Goal: Information Seeking & Learning: Learn about a topic

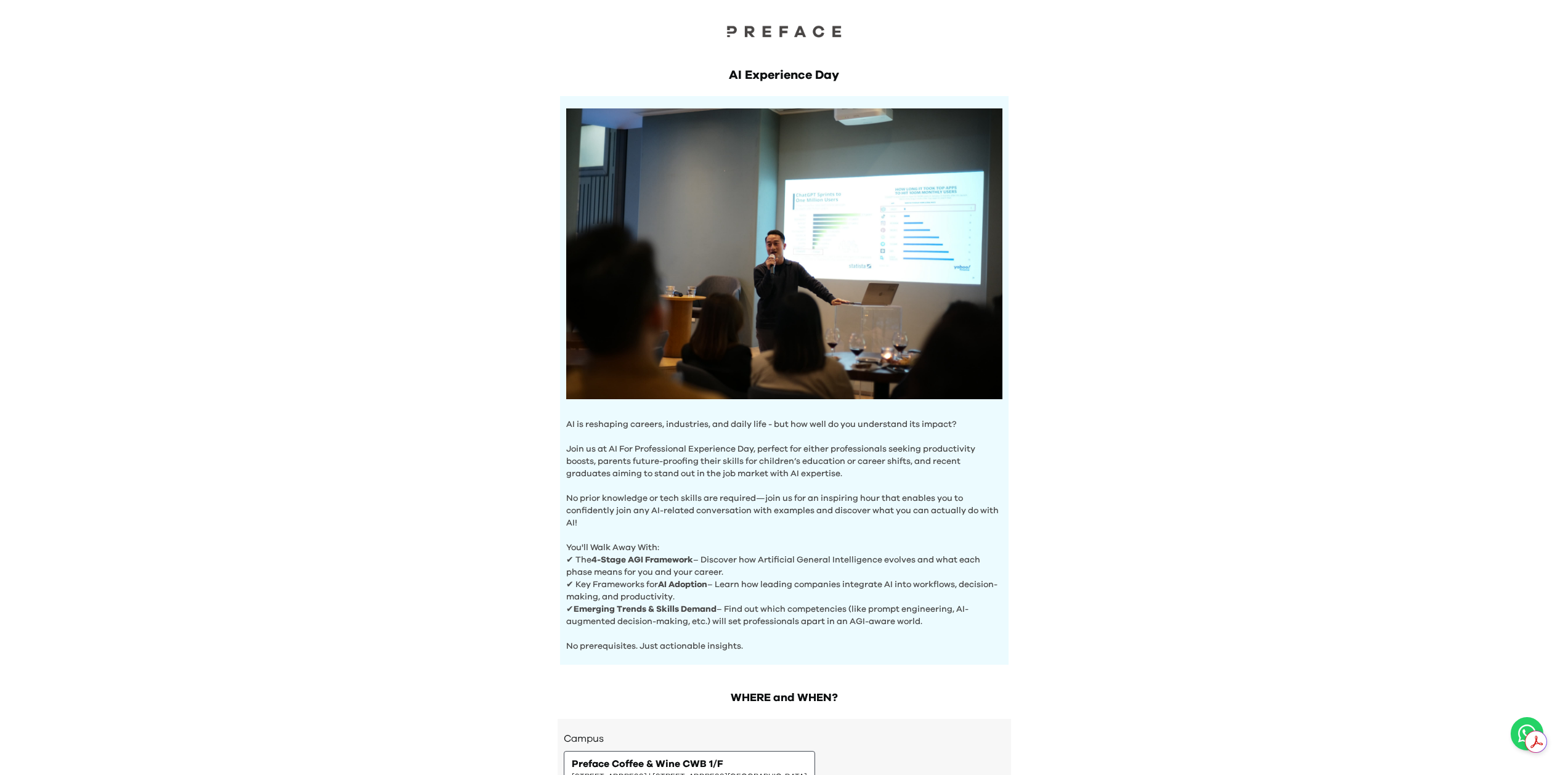
scroll to position [172, 0]
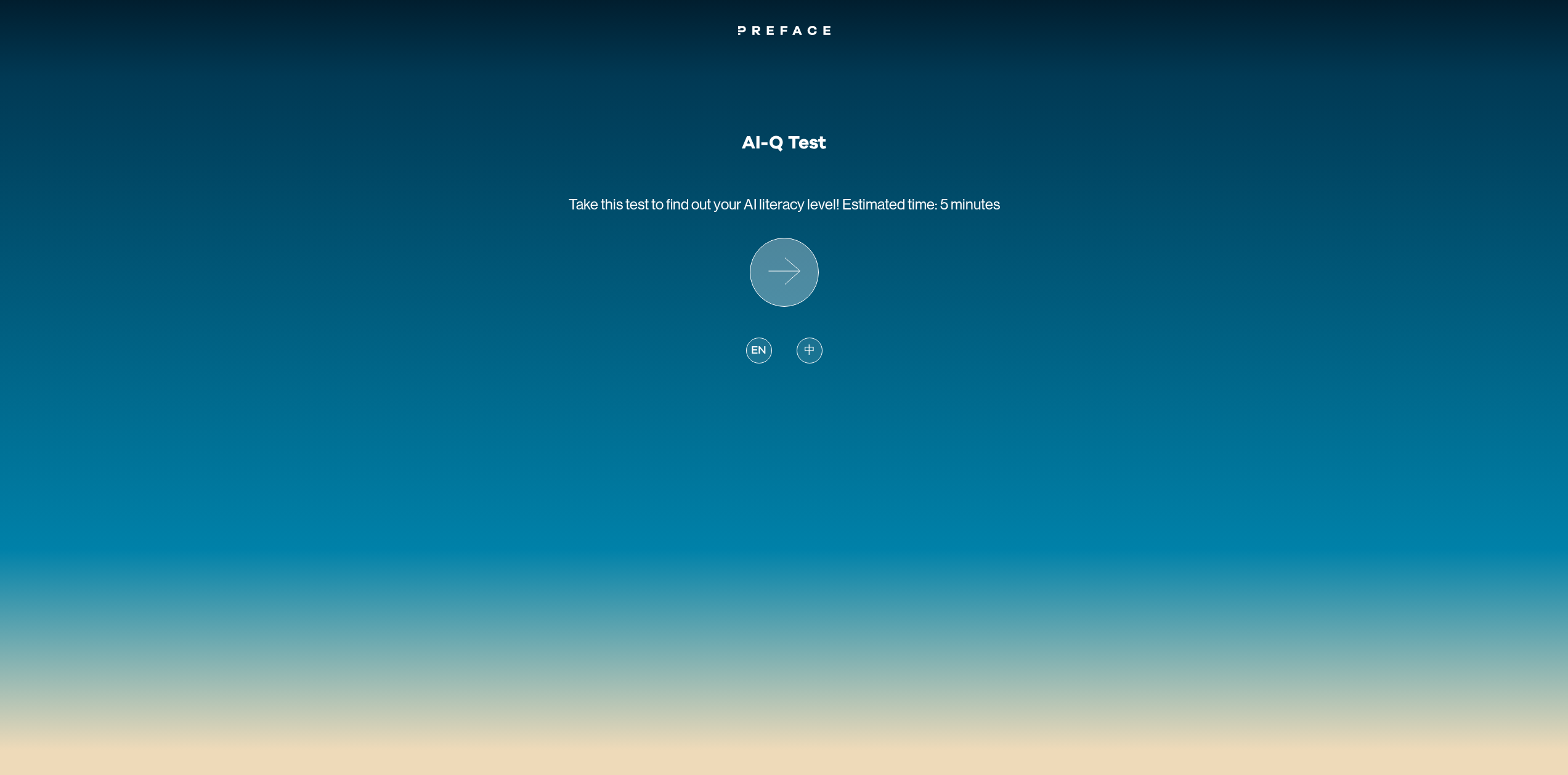
click at [783, 279] on icon at bounding box center [784, 272] width 68 height 68
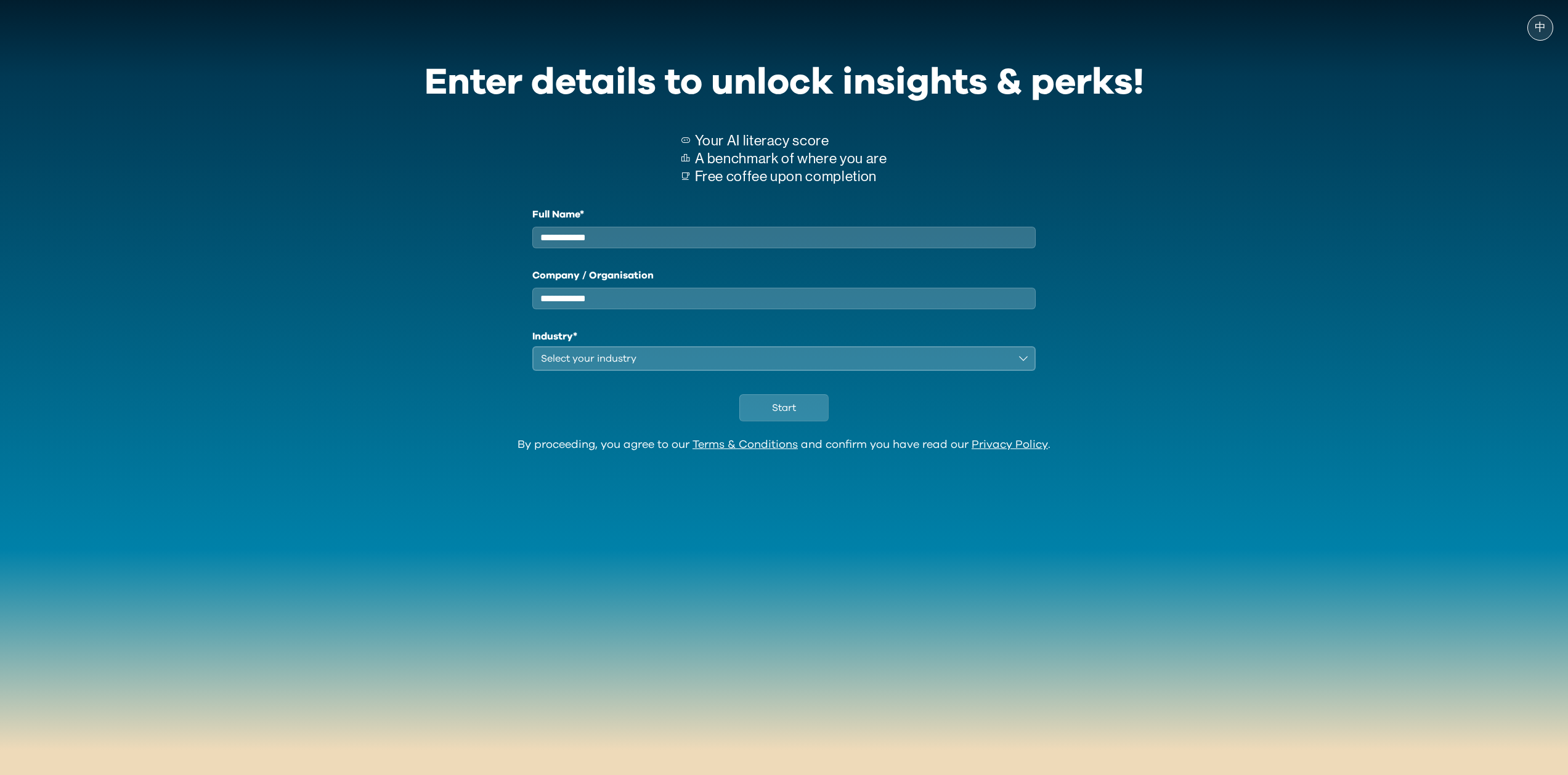
click at [776, 245] on input "Full Name*" at bounding box center [784, 237] width 504 height 21
click at [691, 362] on div "Select your industry" at bounding box center [775, 359] width 469 height 15
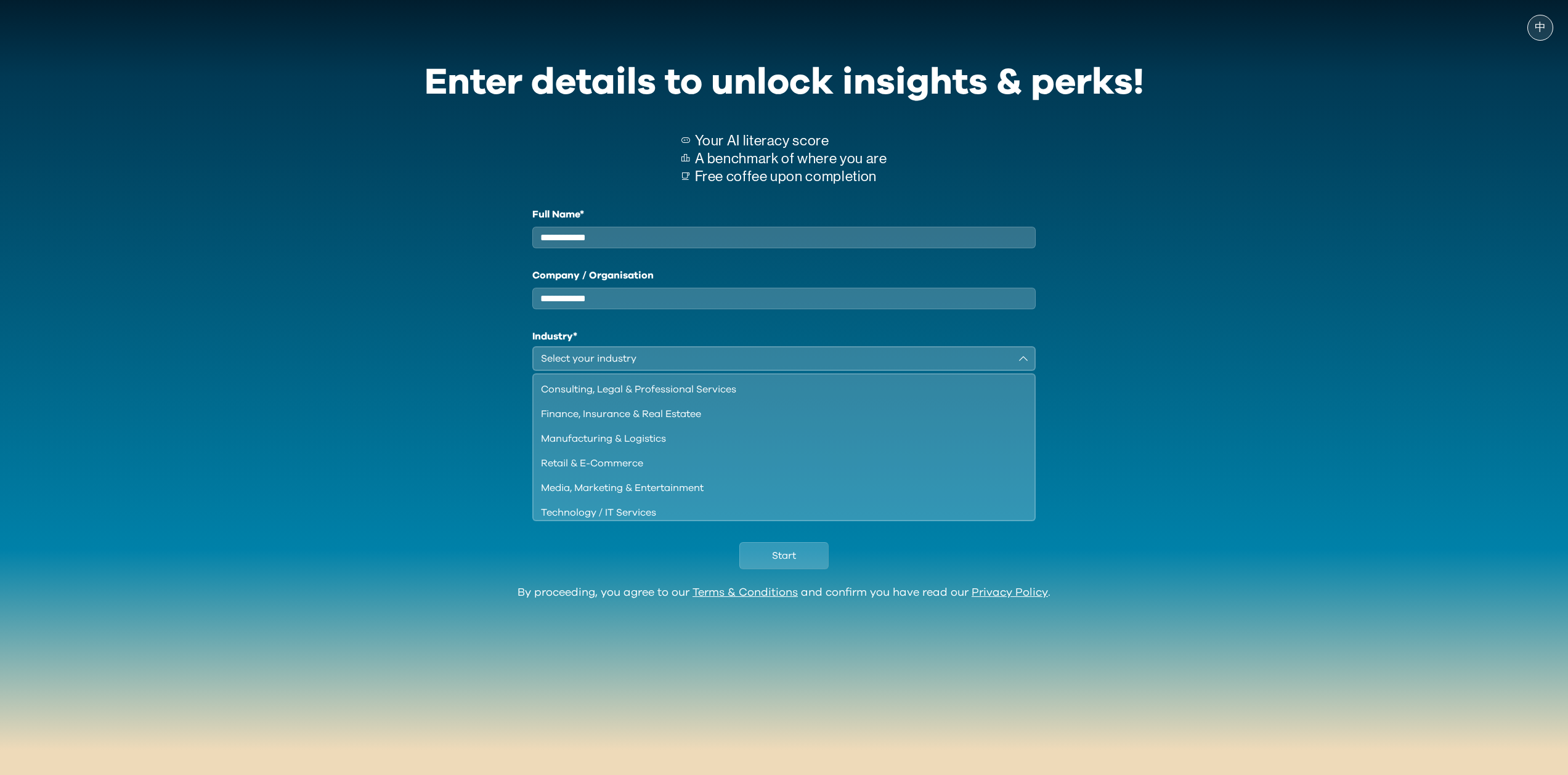
click at [692, 362] on div "Select your industry" at bounding box center [775, 359] width 469 height 15
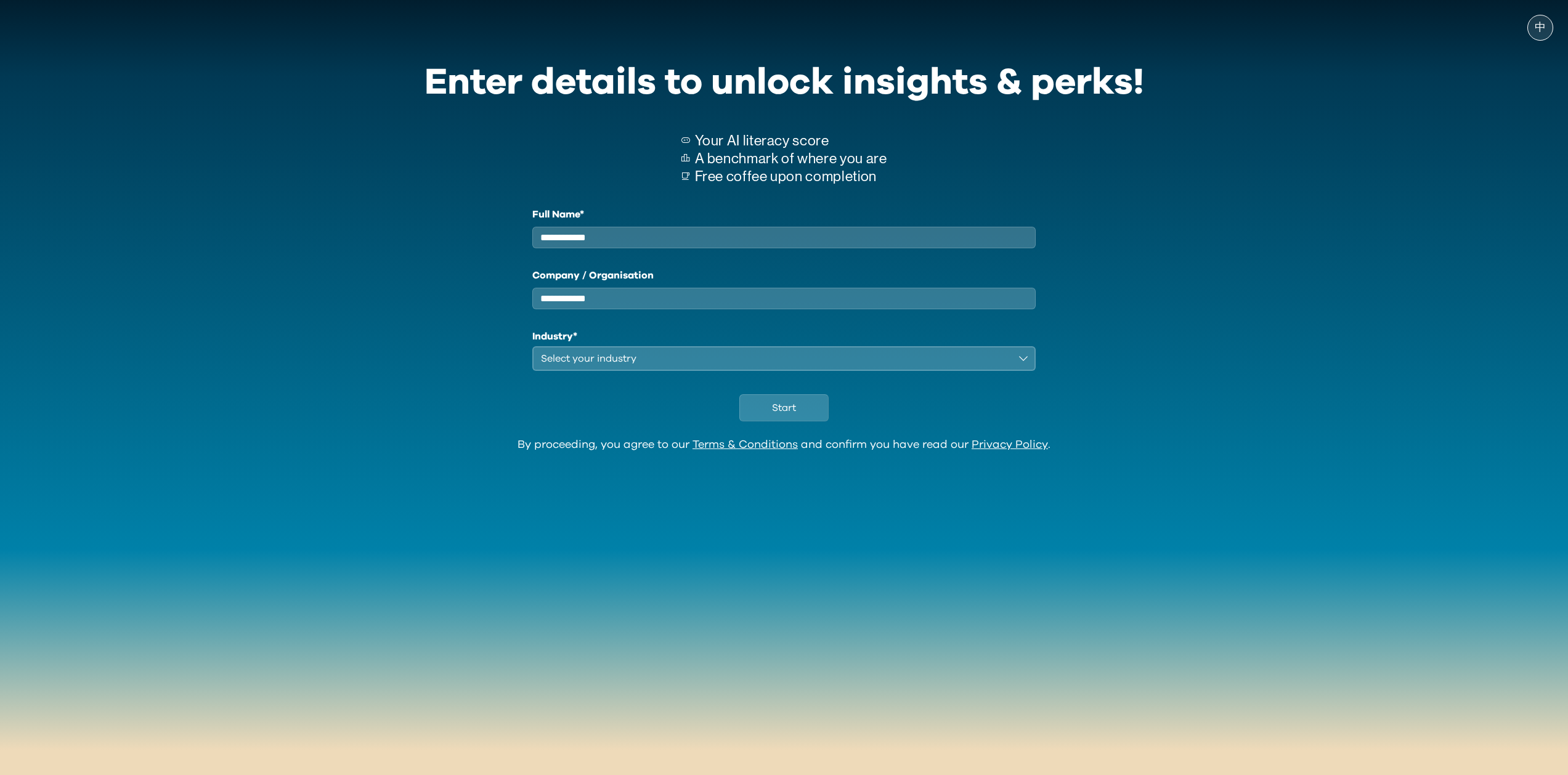
click at [642, 245] on input "Full Name*" at bounding box center [784, 237] width 504 height 21
click at [1204, 272] on div "中 Enter details to unlock insights & perks! Your AI literacy score A benchmark …" at bounding box center [784, 257] width 1568 height 489
click at [783, 240] on input "Full Name*" at bounding box center [784, 237] width 504 height 21
type input "******"
type input "*****"
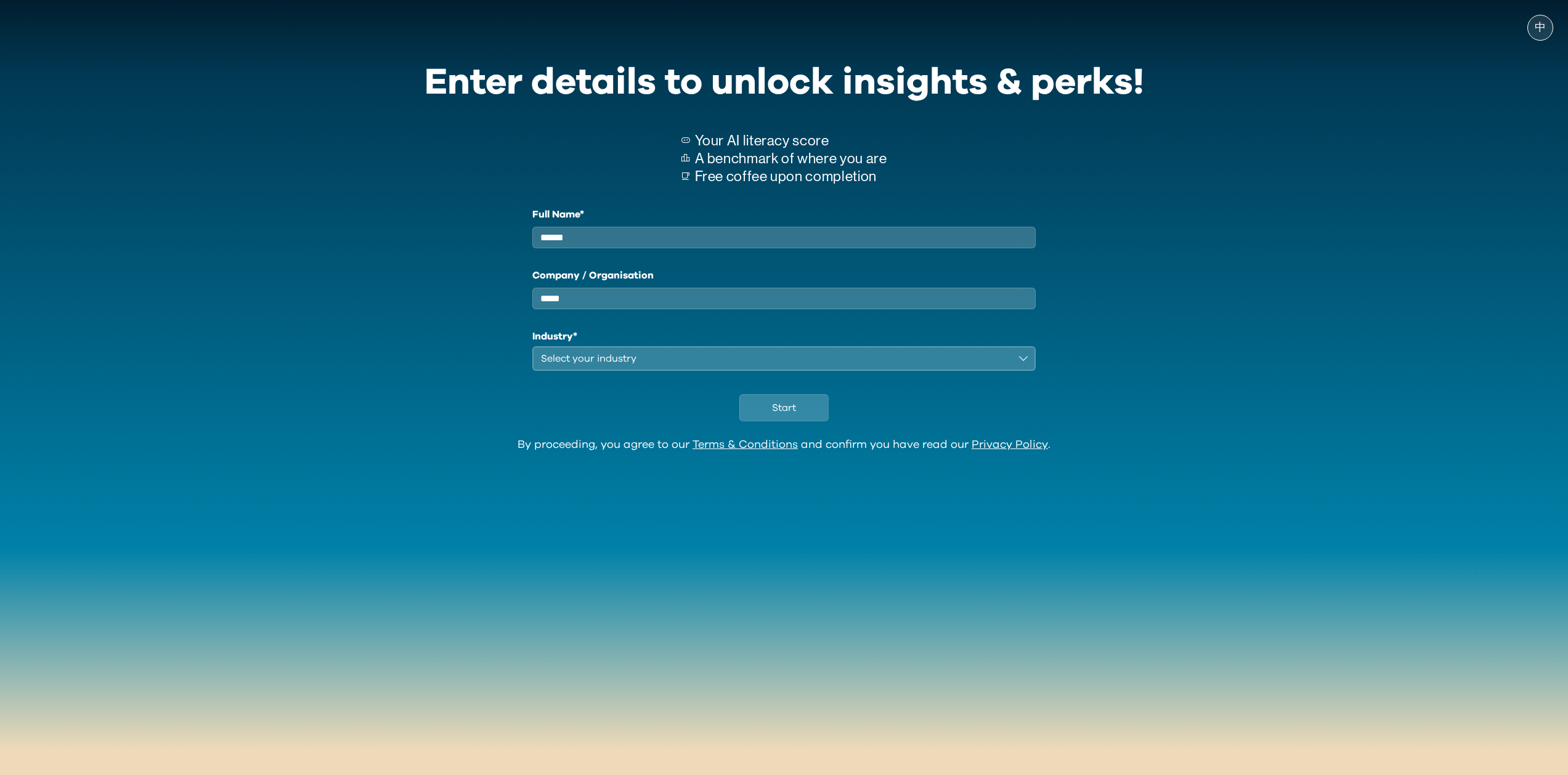
click at [890, 371] on button "Select your industry" at bounding box center [784, 358] width 504 height 24
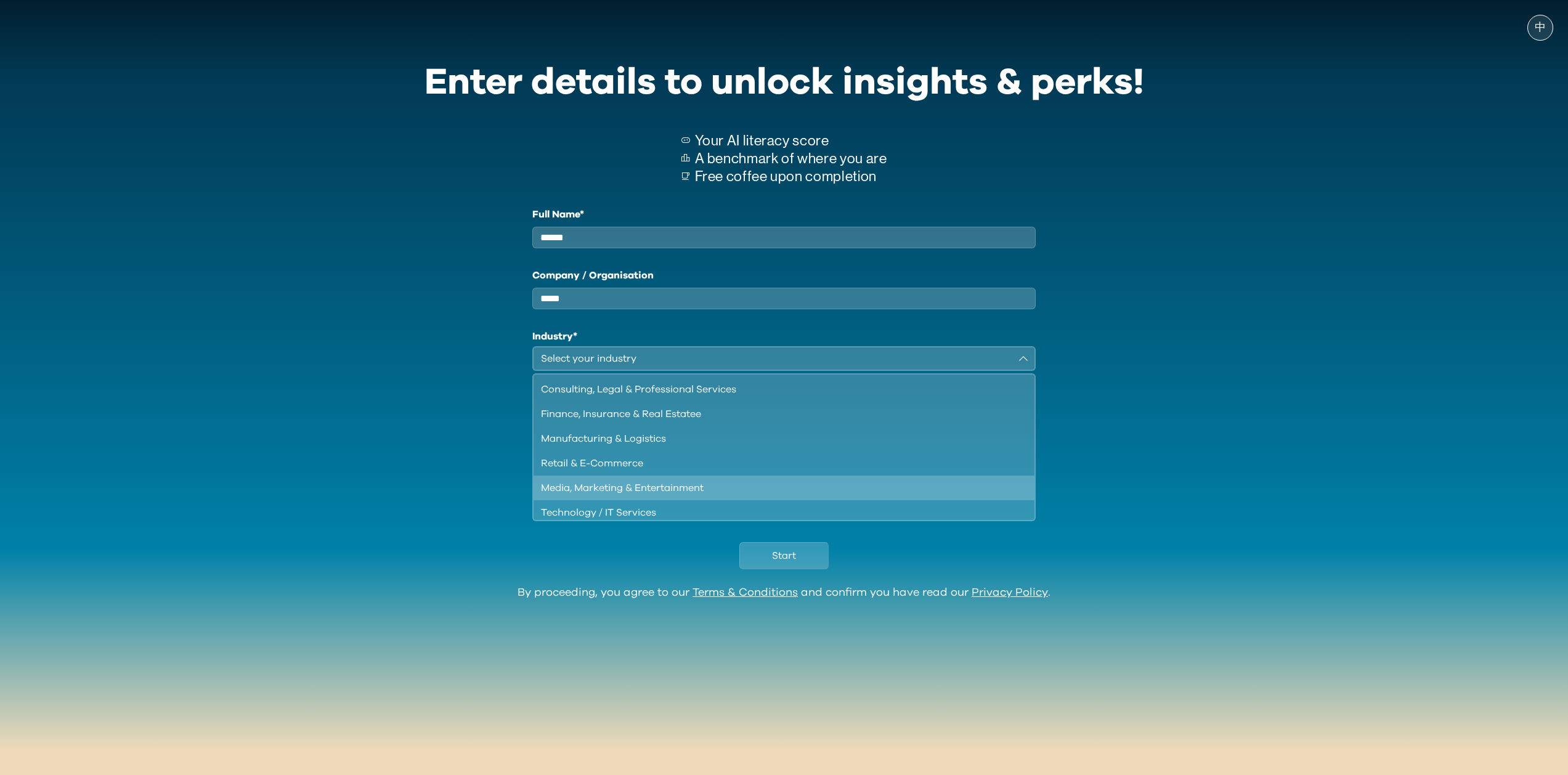
click at [832, 486] on li "Media, Marketing & Entertainment" at bounding box center [784, 487] width 501 height 24
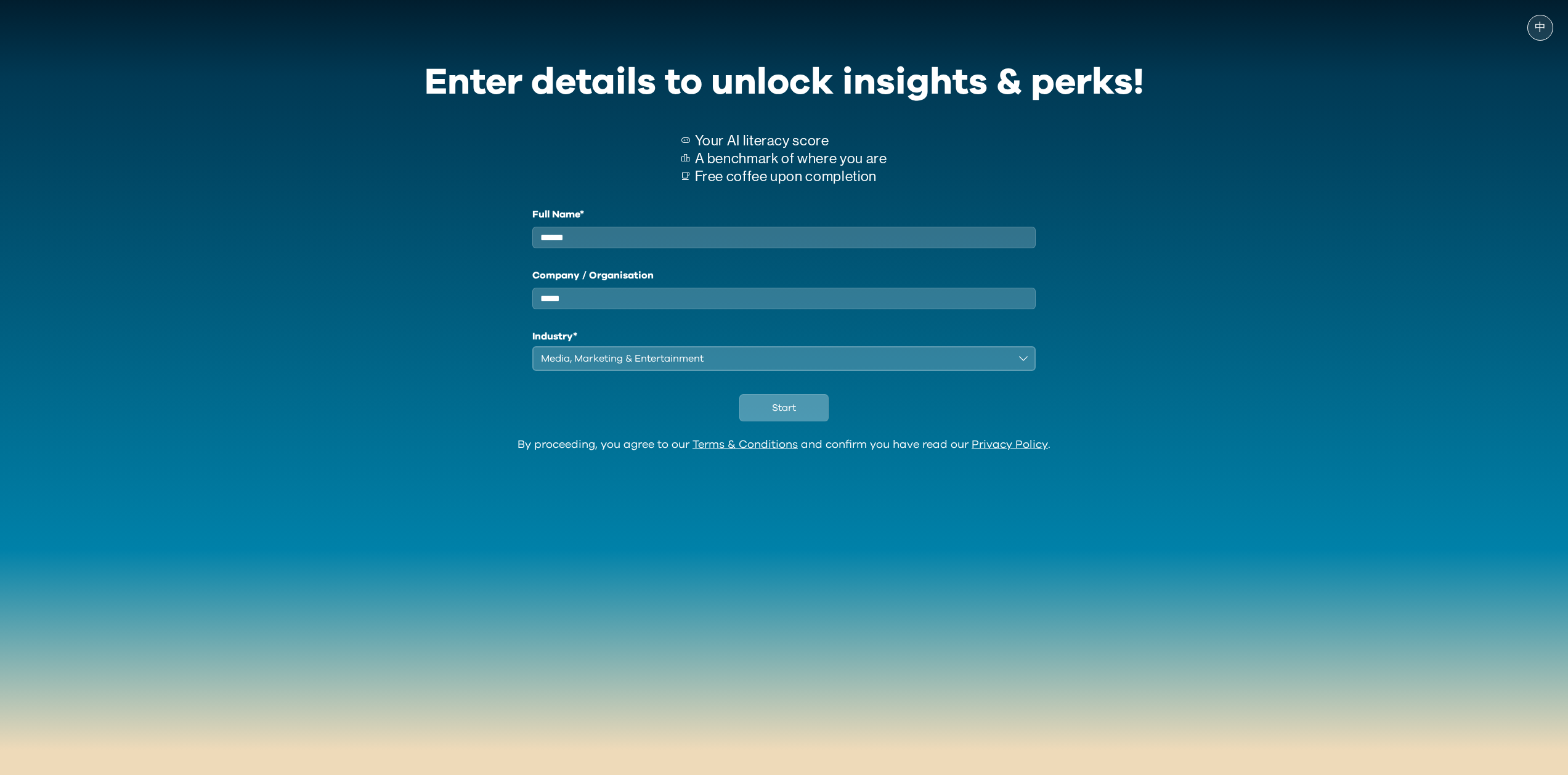
click at [792, 412] on span "Start" at bounding box center [784, 408] width 24 height 15
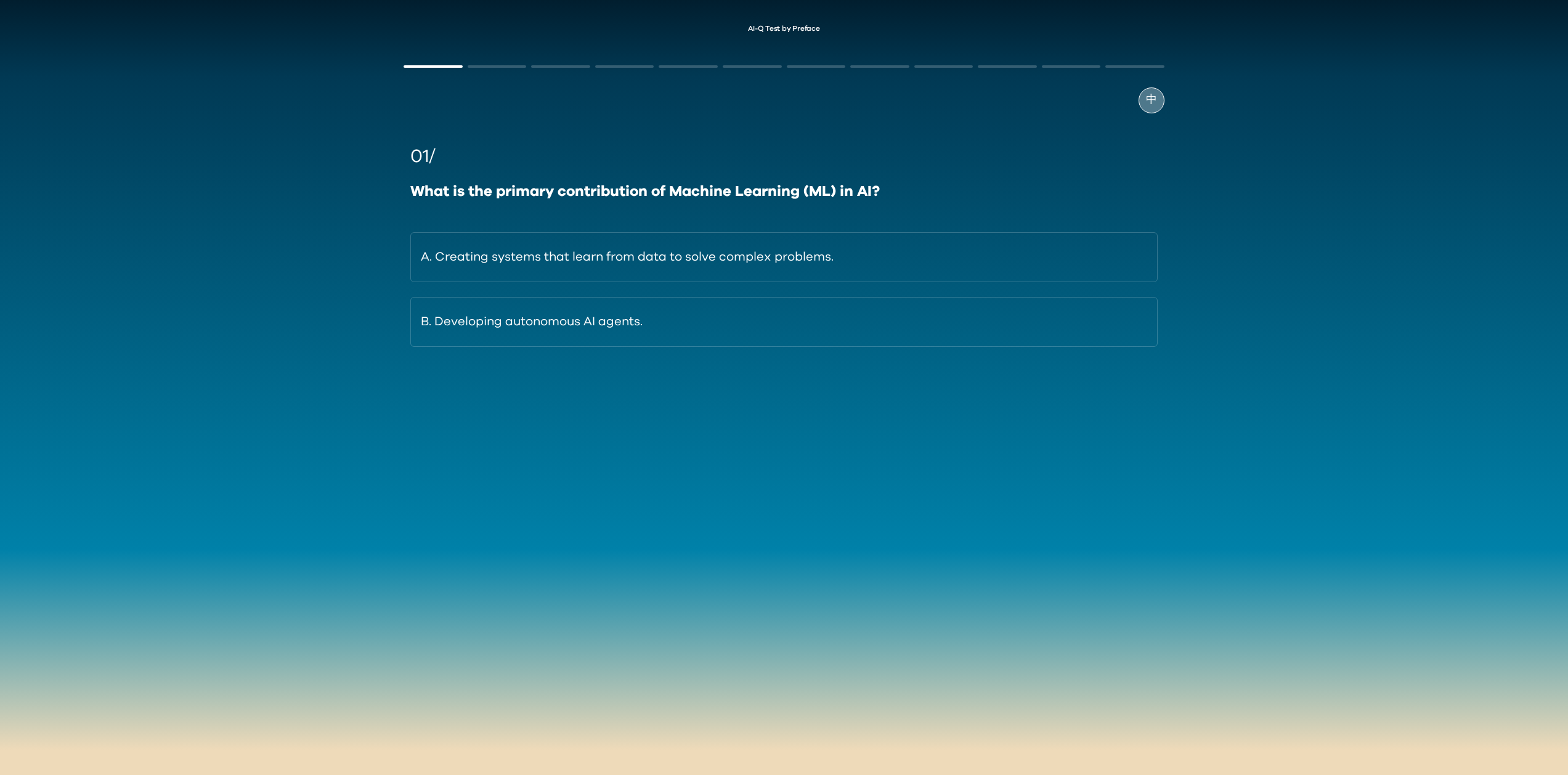
click at [1156, 90] on div "中" at bounding box center [1151, 100] width 26 height 26
click at [1155, 88] on div "EN" at bounding box center [1151, 100] width 26 height 26
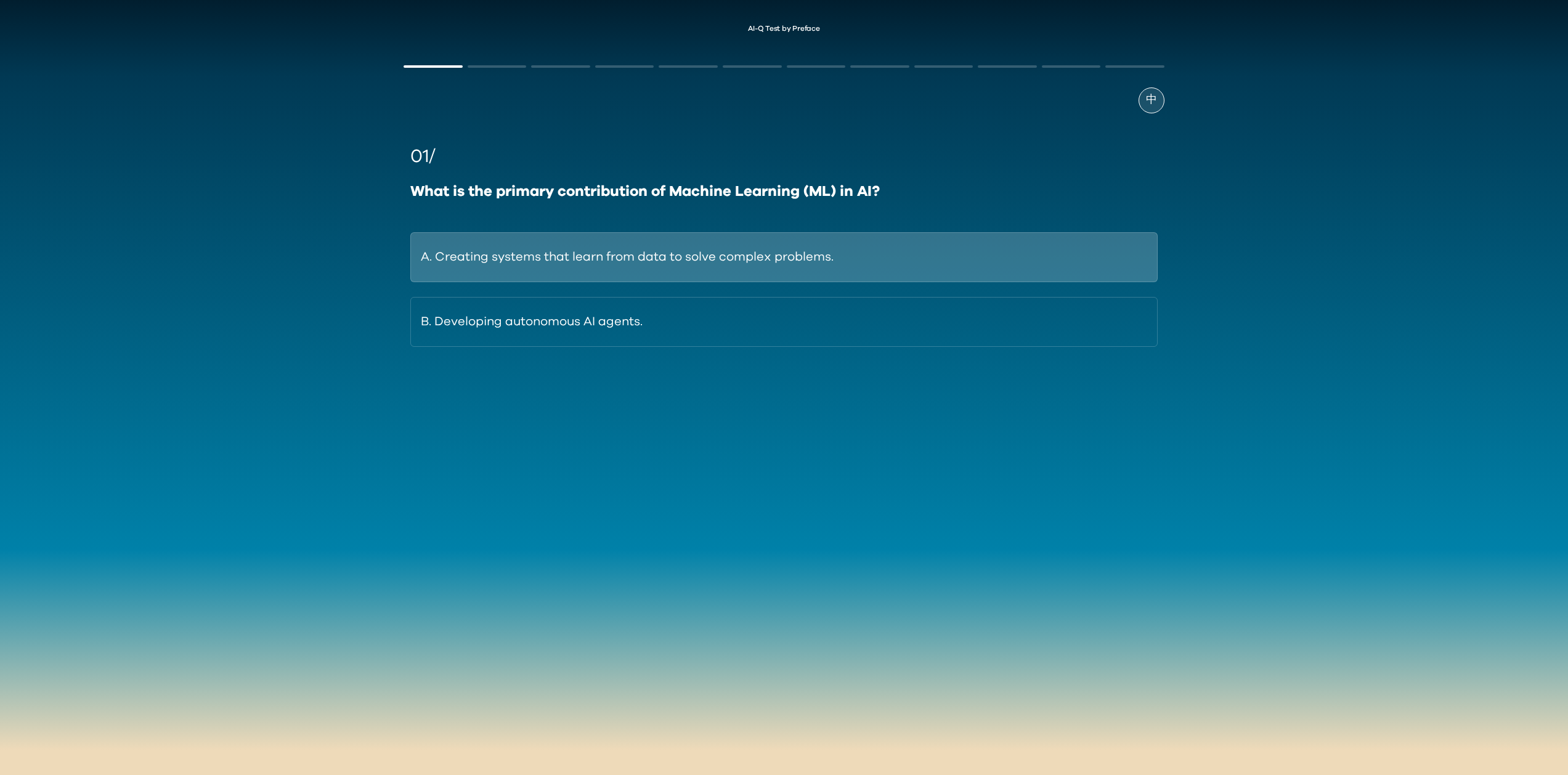
click at [699, 259] on button "A. Creating systems that learn from data to solve complex problems." at bounding box center [783, 257] width 746 height 50
click at [958, 246] on button "A. Generative AI creates content; Agentic AI executes goal-oriented actions." at bounding box center [783, 257] width 746 height 50
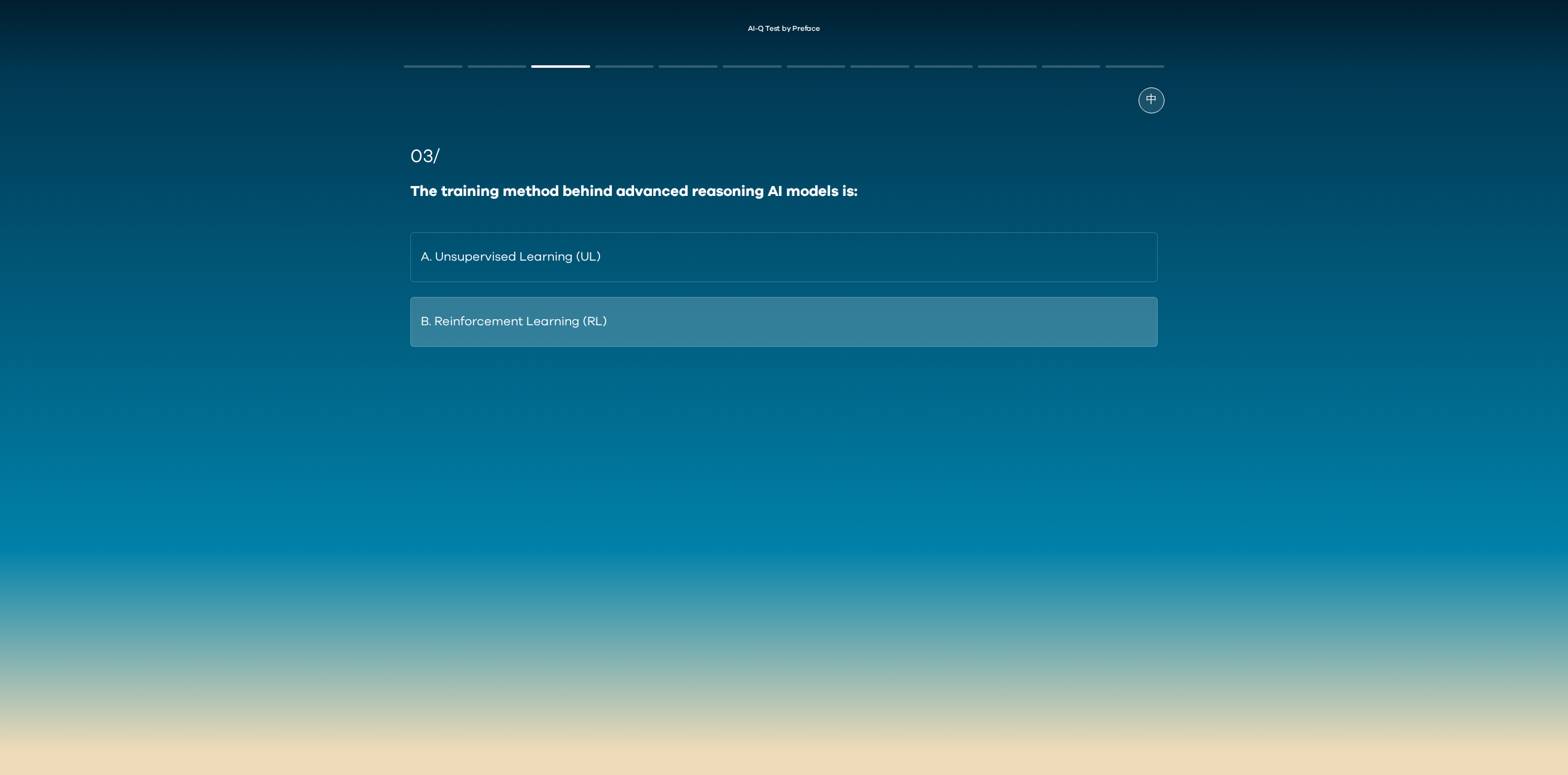
click at [728, 325] on button "B. Reinforcement Learning (RL)" at bounding box center [783, 322] width 746 height 50
click at [830, 317] on button "B. To continuously provide new data for the AI to learn from." at bounding box center [783, 322] width 746 height 50
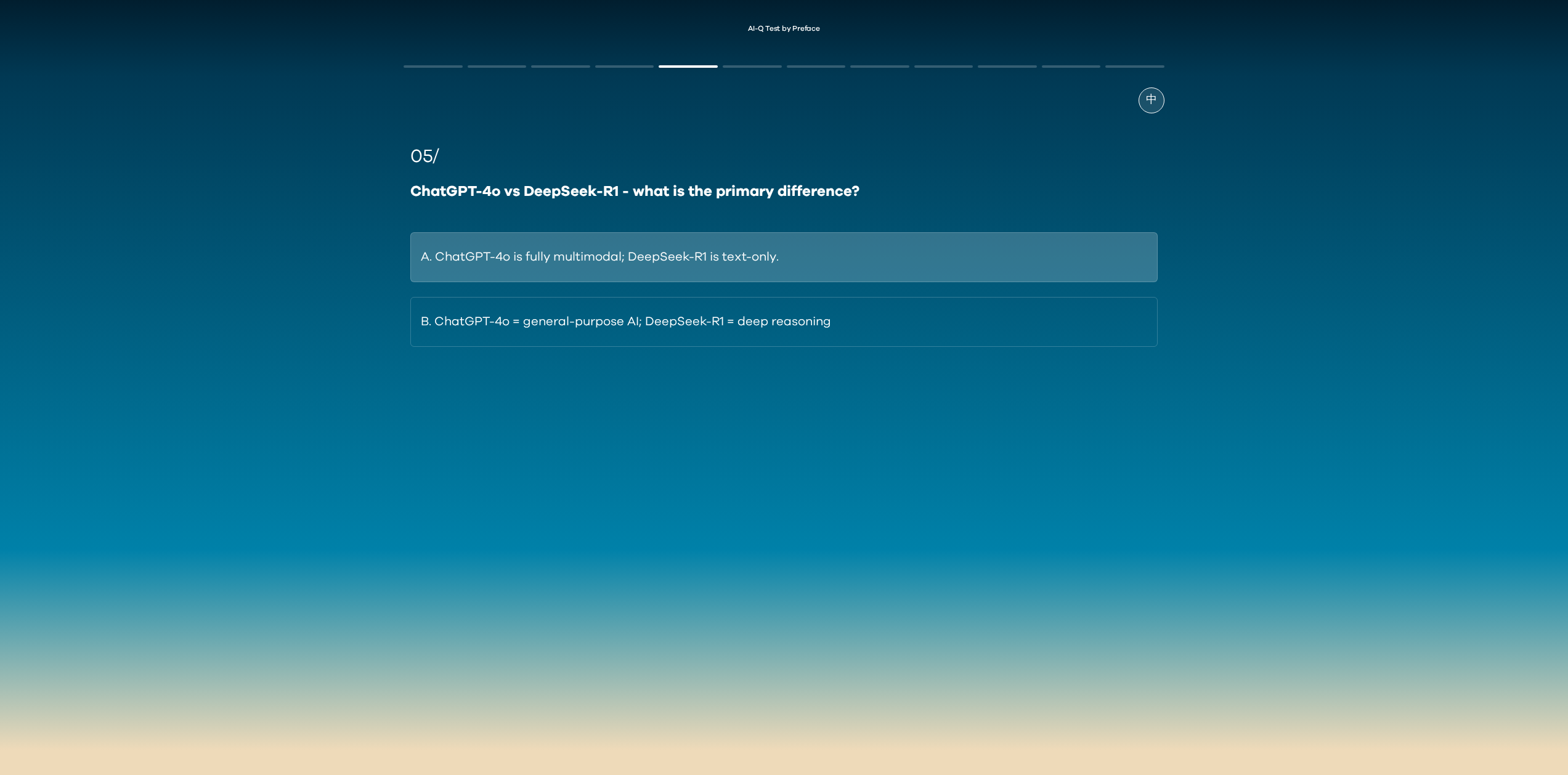
click at [795, 260] on button "A. ChatGPT-4o is fully multimodal; DeepSeek-R1 is text-only." at bounding box center [783, 257] width 746 height 50
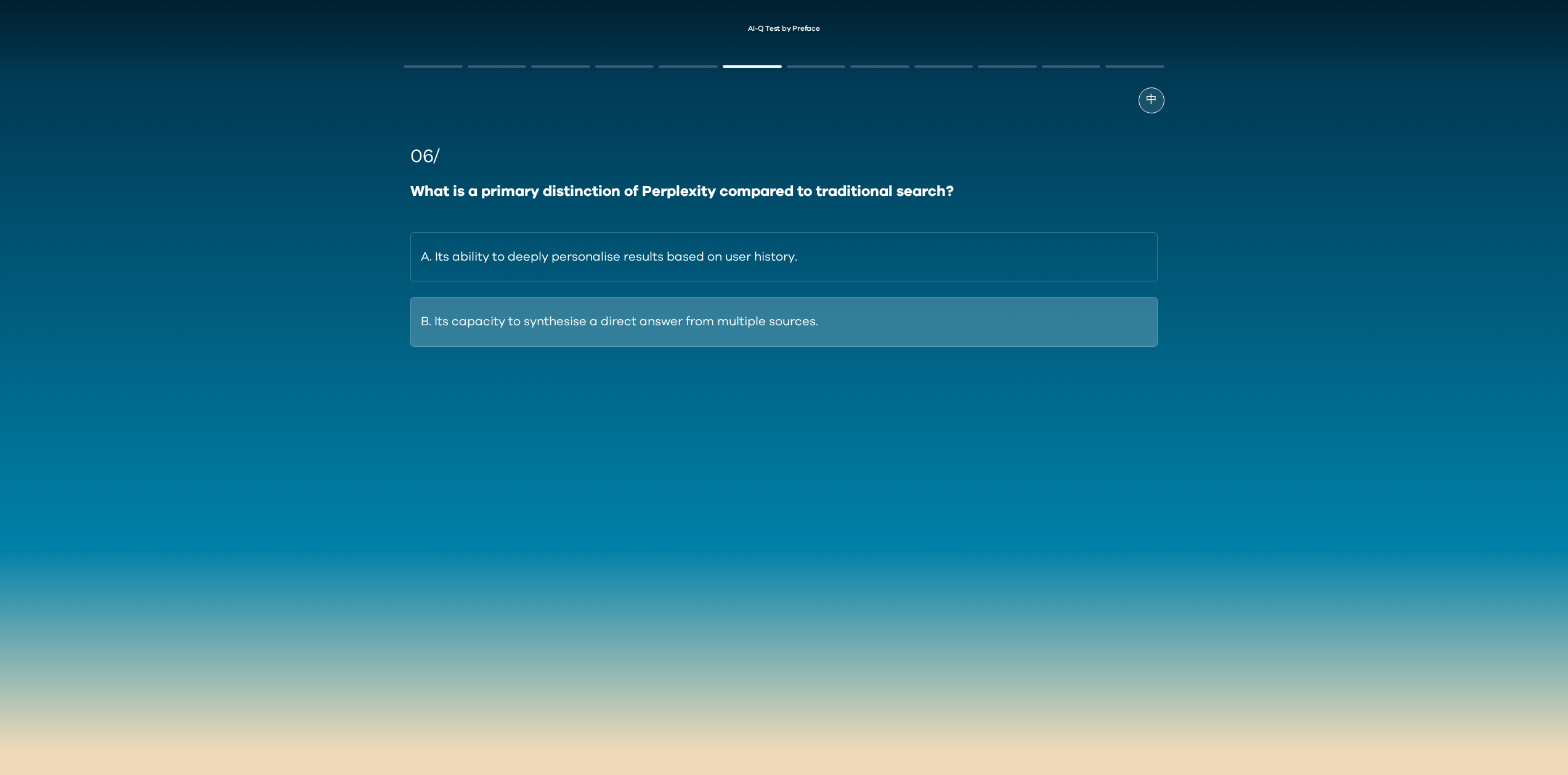
click at [816, 337] on button "B. Its capacity to synthesise a direct answer from multiple sources." at bounding box center [783, 322] width 746 height 50
click at [797, 328] on button "B. It may use the artist's original work without consent." at bounding box center [783, 322] width 746 height 50
click at [815, 299] on button "B. Relying heavily on publicly available open-source models and datasets." at bounding box center [783, 322] width 746 height 50
click at [709, 319] on button "B. Persona or expert identity for the task." at bounding box center [783, 322] width 746 height 50
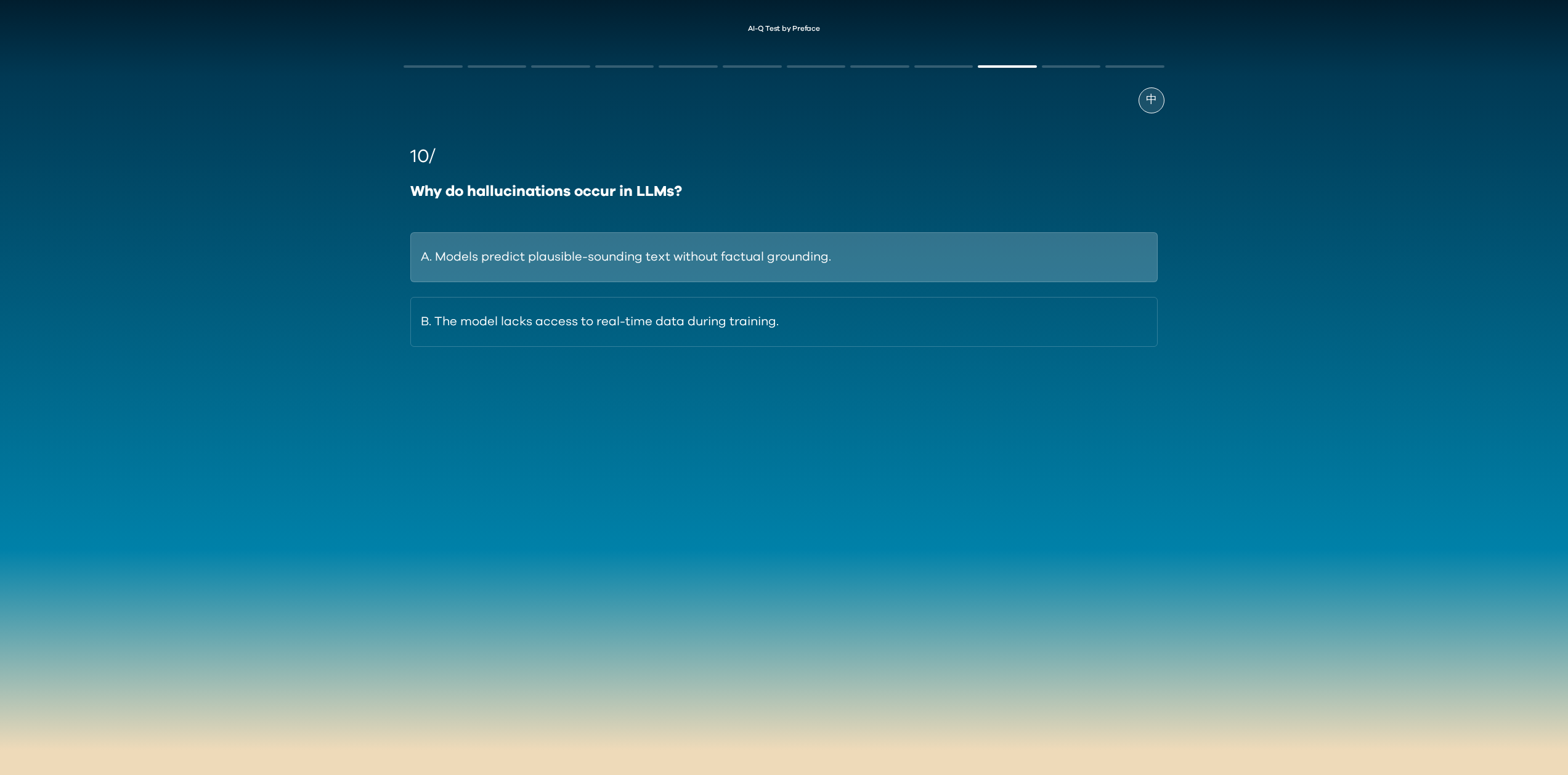
click at [718, 273] on button "A. Models predict plausible-sounding text without factual grounding." at bounding box center [783, 257] width 746 height 50
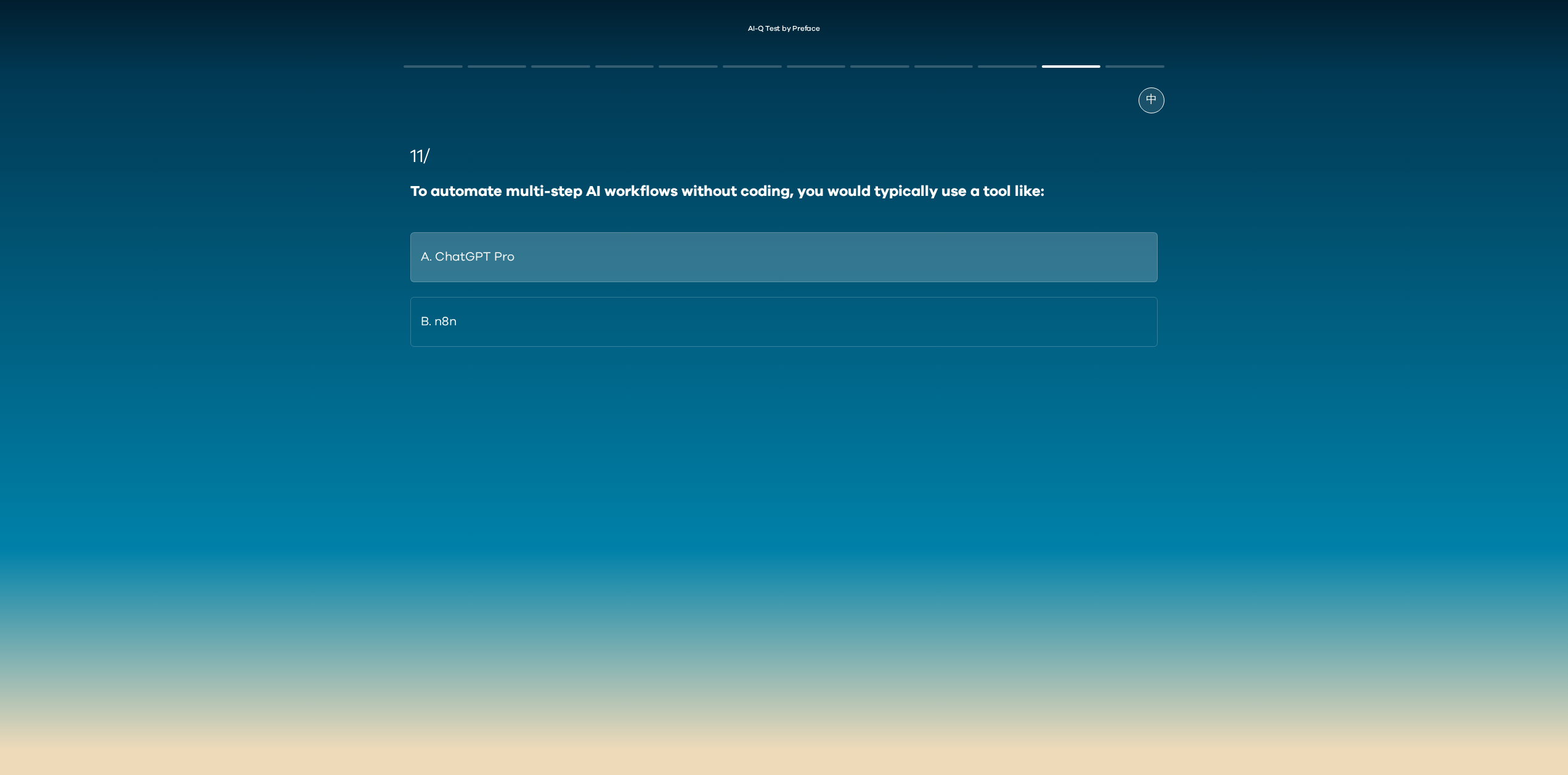
click at [716, 260] on button "A. ChatGPT Pro" at bounding box center [783, 257] width 746 height 50
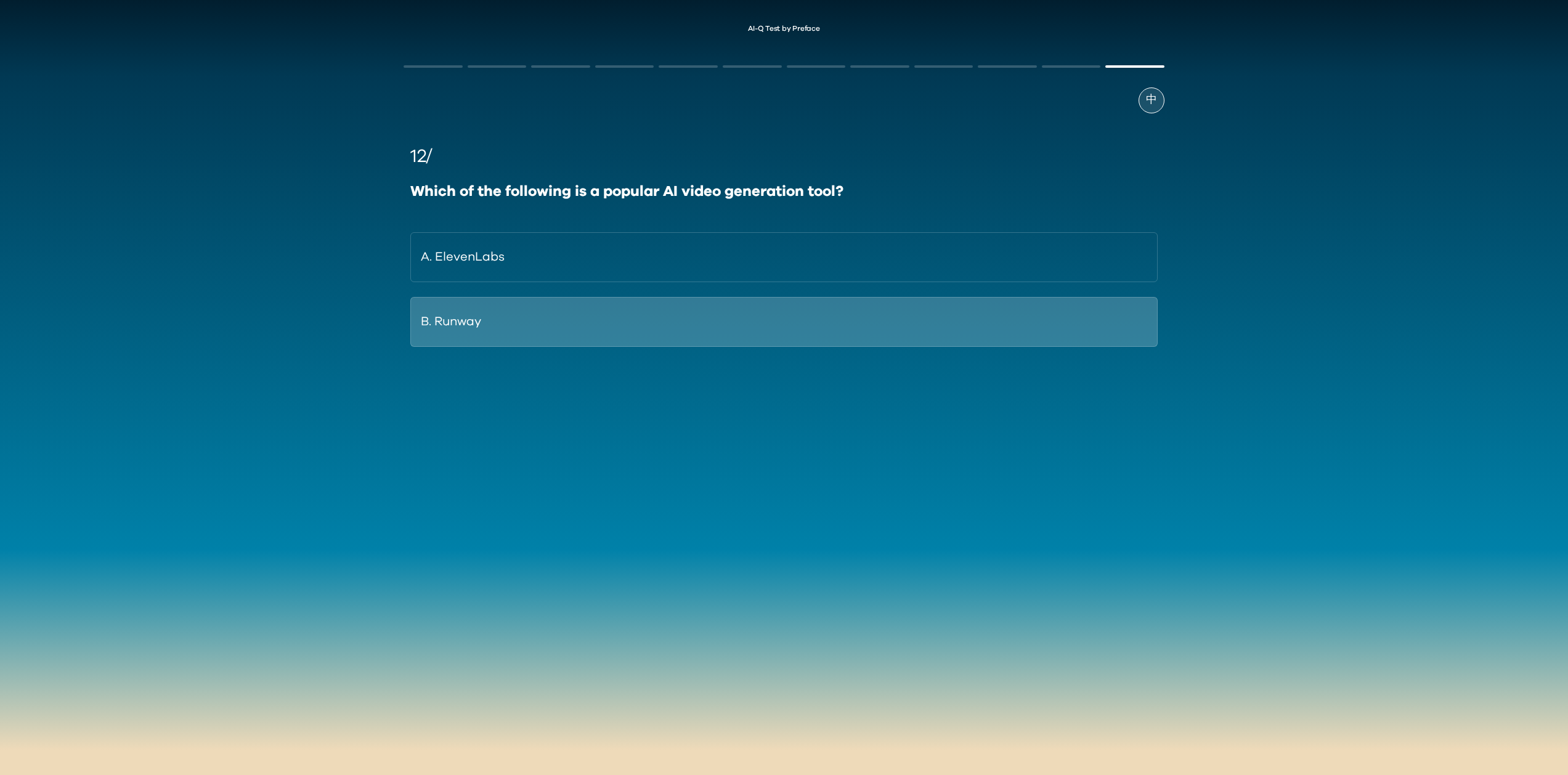
click at [699, 298] on button "B. Runway" at bounding box center [783, 322] width 746 height 50
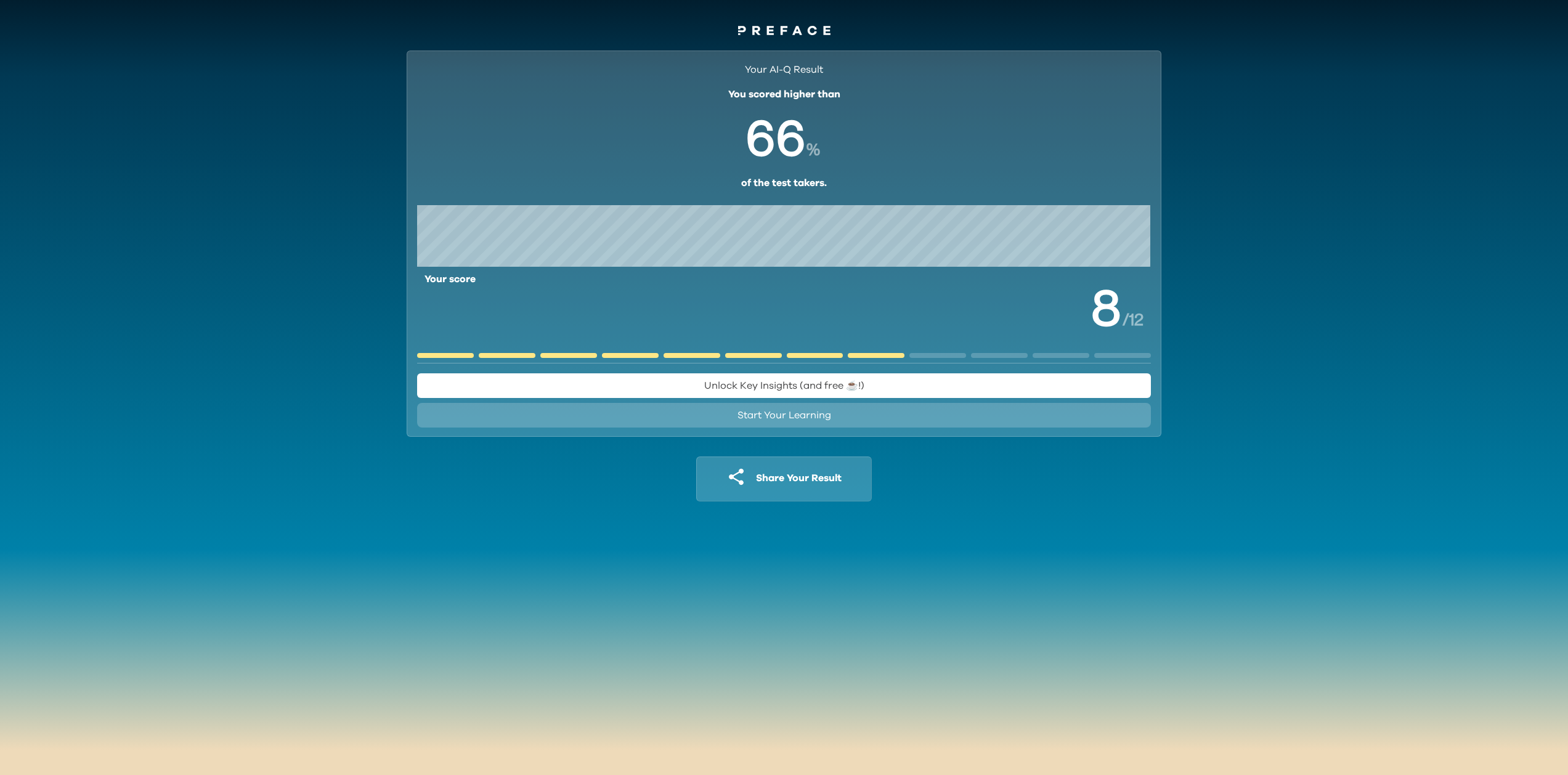
click at [797, 29] on icon at bounding box center [784, 30] width 92 height 9
